Goal: Task Accomplishment & Management: Use online tool/utility

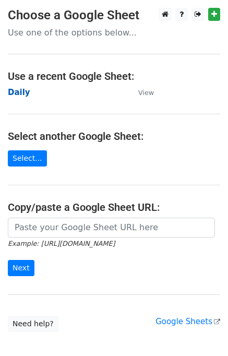
click at [17, 95] on strong "Daily" at bounding box center [19, 92] width 22 height 9
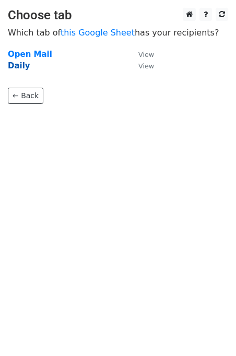
click at [17, 69] on strong "Daily" at bounding box center [19, 65] width 22 height 9
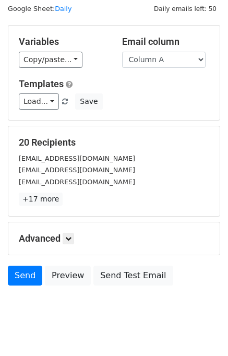
scroll to position [48, 0]
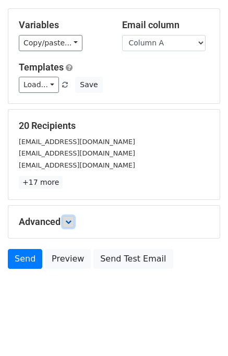
click at [71, 216] on link at bounding box center [68, 221] width 11 height 11
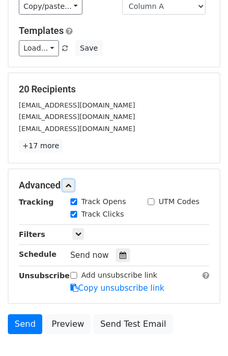
scroll to position [132, 0]
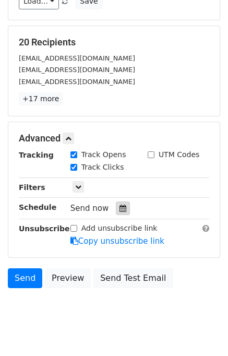
click at [120, 205] on icon at bounding box center [123, 208] width 7 height 7
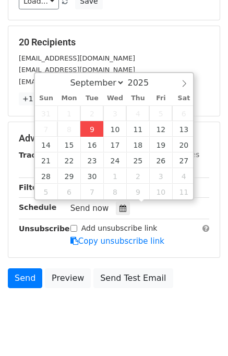
type input "2025-09-09 12:22"
type input "22"
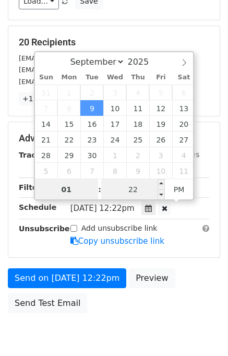
type input "01"
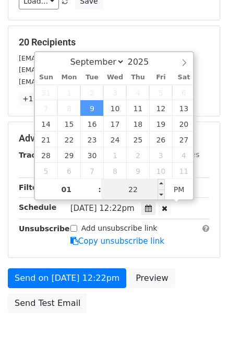
type input "2025-09-09 13:22"
click at [128, 188] on input "22" at bounding box center [133, 189] width 64 height 21
type input "00"
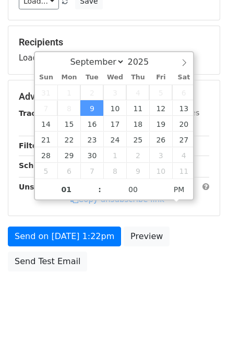
type input "2025-09-09 13:00"
click at [173, 276] on body "New Campaign Daily emails left: 50 Google Sheet: Daily Variables Copy/paste... …" at bounding box center [114, 97] width 228 height 442
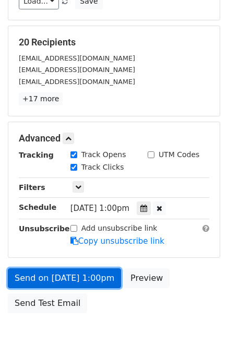
click at [70, 275] on link "Send on Sep 9 at 1:00pm" at bounding box center [64, 278] width 113 height 20
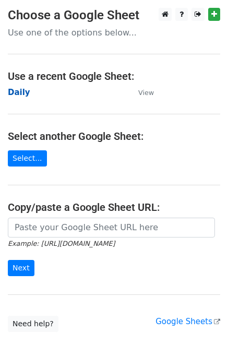
click at [20, 94] on strong "Daily" at bounding box center [19, 92] width 22 height 9
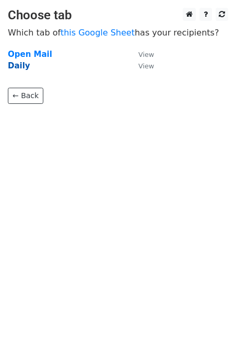
click at [17, 66] on strong "Daily" at bounding box center [19, 65] width 22 height 9
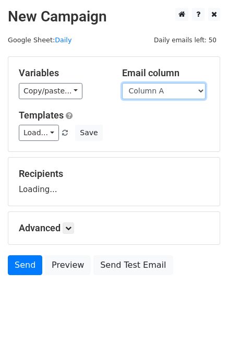
click at [144, 90] on select "Column A Column B Column C Column D Column E" at bounding box center [164, 91] width 84 height 16
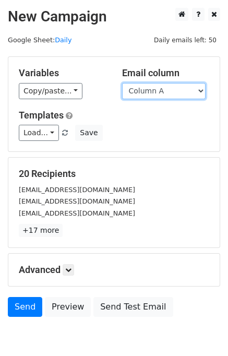
click at [148, 95] on select "Column A Column B Column C Column D Column E" at bounding box center [164, 91] width 84 height 16
select select "Column B"
click at [122, 83] on select "Column A Column B Column C Column D Column E" at bounding box center [164, 91] width 84 height 16
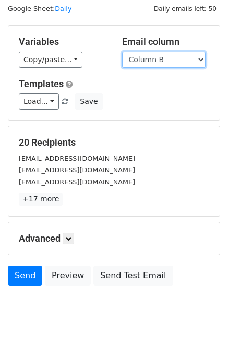
scroll to position [48, 0]
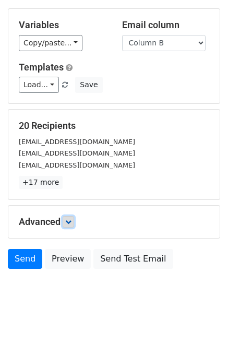
click at [71, 222] on icon at bounding box center [68, 222] width 6 height 6
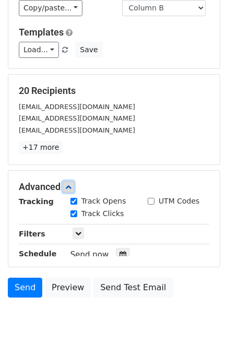
scroll to position [124, 0]
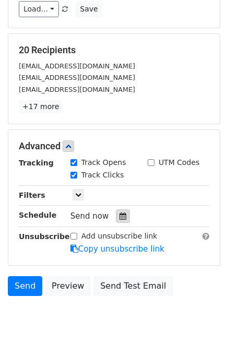
click at [120, 214] on icon at bounding box center [123, 215] width 7 height 7
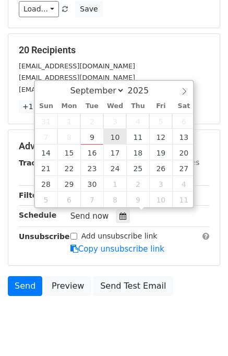
type input "2025-09-10 12:00"
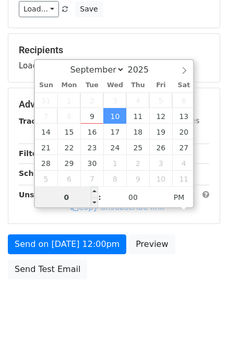
type input "02"
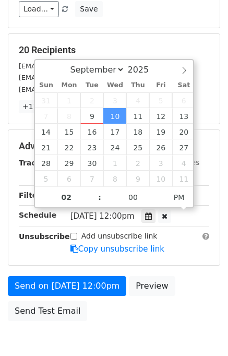
type input "2025-09-10 14:00"
click at [177, 266] on form "Variables Copy/paste... {{Column A}} {{Column B}} {{Column C}} {{Column D}} {{C…" at bounding box center [114, 130] width 212 height 394
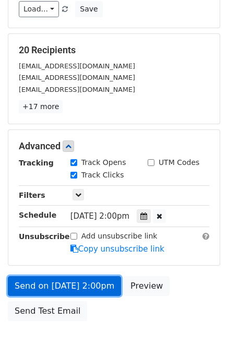
click at [79, 286] on link "Send on Sep 10 at 2:00pm" at bounding box center [64, 286] width 113 height 20
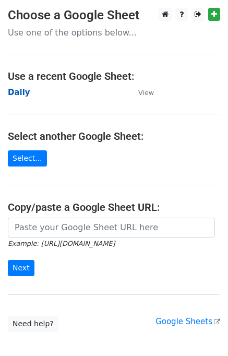
click at [19, 92] on strong "Daily" at bounding box center [19, 92] width 22 height 9
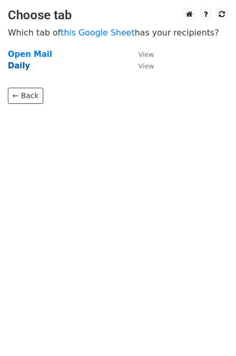
click at [18, 68] on strong "Daily" at bounding box center [19, 65] width 22 height 9
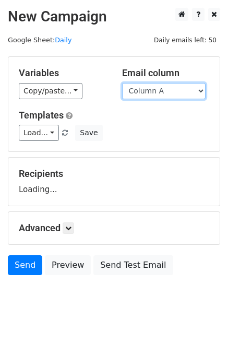
click at [160, 93] on select "Column A Column B Column C Column D Column E" at bounding box center [164, 91] width 84 height 16
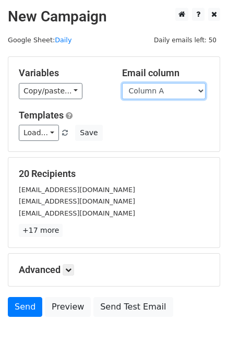
select select "Column C"
click at [122, 83] on select "Column A Column B Column C Column D Column E" at bounding box center [164, 91] width 84 height 16
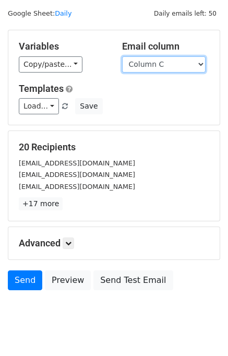
scroll to position [48, 0]
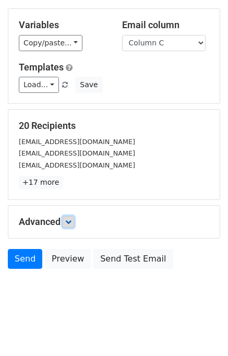
click at [69, 224] on link at bounding box center [68, 221] width 11 height 11
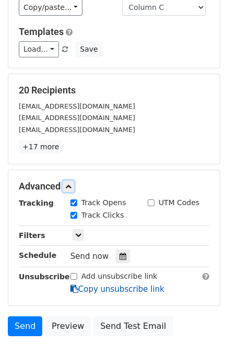
scroll to position [150, 0]
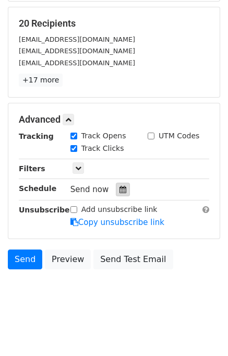
click at [120, 188] on icon at bounding box center [123, 189] width 7 height 7
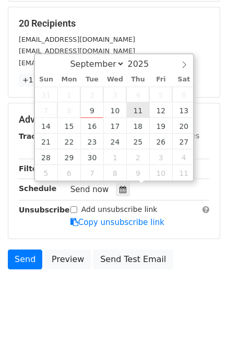
type input "2025-09-11 12:00"
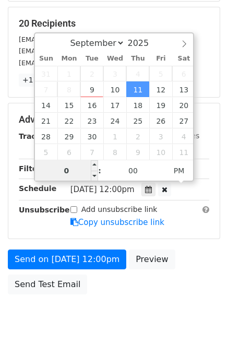
type input "03"
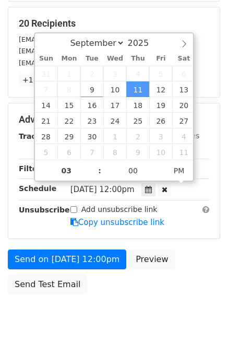
type input "2025-09-11 15:00"
click at [186, 265] on div "Send on Sep 11 at 12:00pm Preview Send Test Email" at bounding box center [114, 274] width 228 height 50
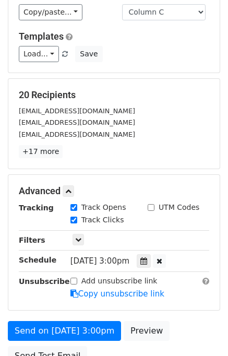
scroll to position [175, 0]
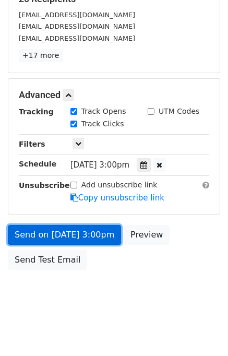
click at [60, 235] on link "Send on Sep 11 at 3:00pm" at bounding box center [64, 235] width 113 height 20
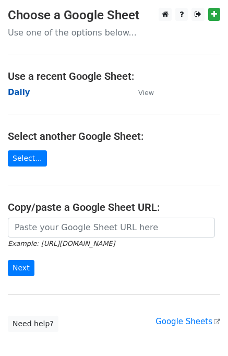
click at [16, 93] on strong "Daily" at bounding box center [19, 92] width 22 height 9
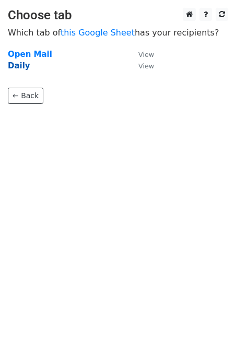
click at [14, 67] on strong "Daily" at bounding box center [19, 65] width 22 height 9
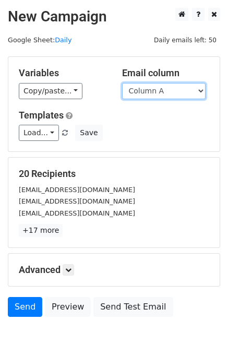
click at [161, 92] on select "Column A Column B Column C Column D Column E" at bounding box center [164, 91] width 84 height 16
select select "Column D"
click at [122, 83] on select "Column A Column B Column C Column D Column E" at bounding box center [164, 91] width 84 height 16
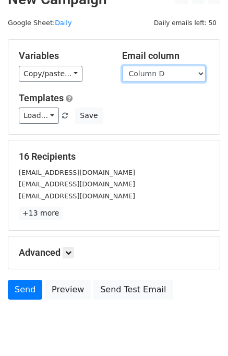
scroll to position [48, 0]
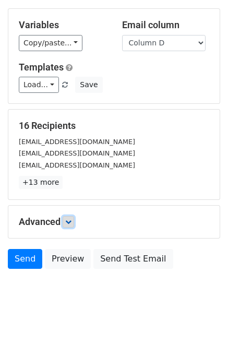
click at [72, 220] on icon at bounding box center [68, 222] width 6 height 6
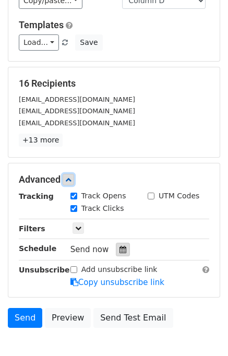
scroll to position [141, 0]
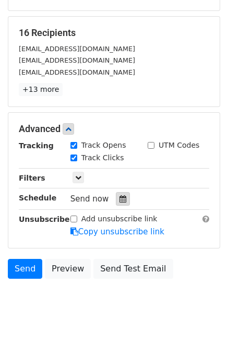
click at [120, 197] on icon at bounding box center [123, 198] width 7 height 7
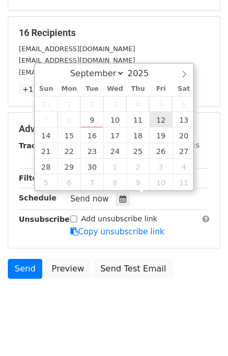
type input "2025-09-12 12:00"
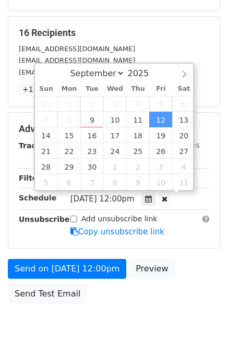
scroll to position [0, 0]
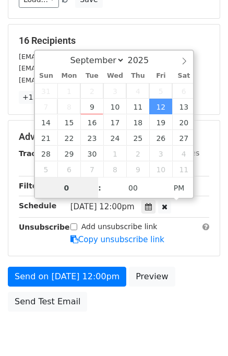
type input "04"
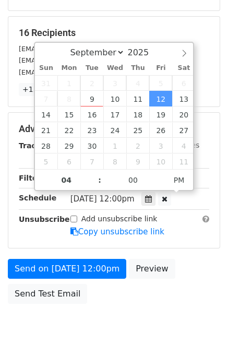
type input "2025-09-12 16:00"
click at [186, 260] on div "Send on Sep 12 at 12:00pm Preview Send Test Email" at bounding box center [114, 284] width 228 height 50
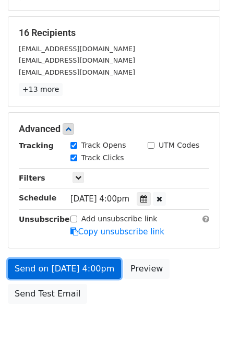
click at [96, 268] on link "Send on Sep 12 at 4:00pm" at bounding box center [64, 269] width 113 height 20
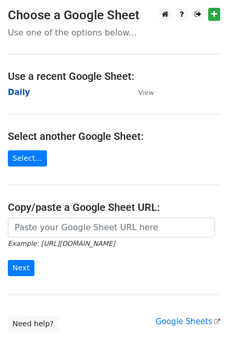
click at [19, 94] on strong "Daily" at bounding box center [19, 92] width 22 height 9
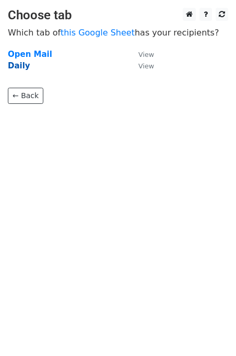
click at [17, 67] on strong "Daily" at bounding box center [19, 65] width 22 height 9
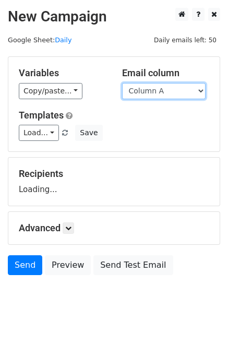
click at [174, 92] on select "Column A Column B Column C Column D Column E" at bounding box center [164, 91] width 84 height 16
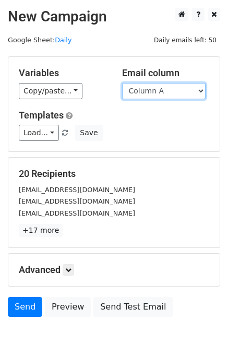
click at [170, 93] on select "Column A Column B Column C Column D Column E" at bounding box center [164, 91] width 84 height 16
select select "Column E"
click at [122, 83] on select "Column A Column B Column C Column D Column E" at bounding box center [164, 91] width 84 height 16
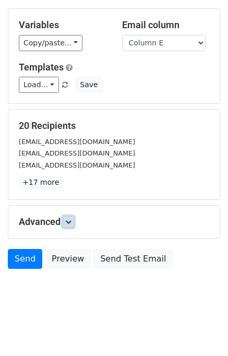
click at [74, 219] on link at bounding box center [68, 221] width 11 height 11
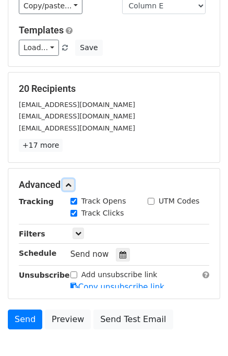
scroll to position [142, 0]
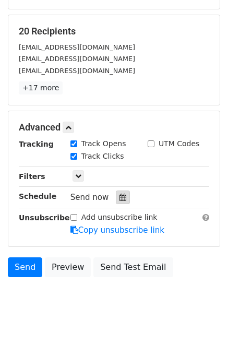
click at [122, 193] on div at bounding box center [123, 198] width 14 height 14
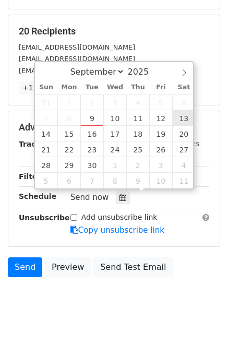
type input "[DATE] 12:00"
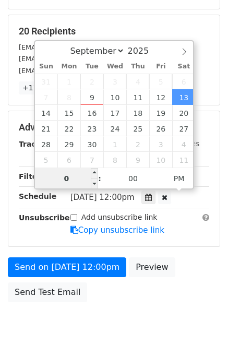
type input "05"
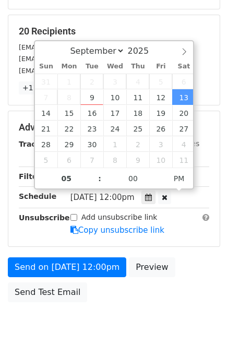
type input "[DATE] 17:00"
drag, startPoint x: 197, startPoint y: 265, endPoint x: 189, endPoint y: 270, distance: 9.7
click at [197, 265] on div "Send on [DATE] 12:00pm Preview Send Test Email" at bounding box center [114, 282] width 228 height 50
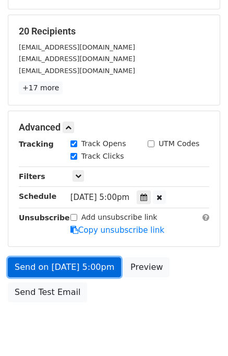
click at [84, 262] on link "Send on [DATE] 5:00pm" at bounding box center [64, 267] width 113 height 20
